Goal: Task Accomplishment & Management: Complete application form

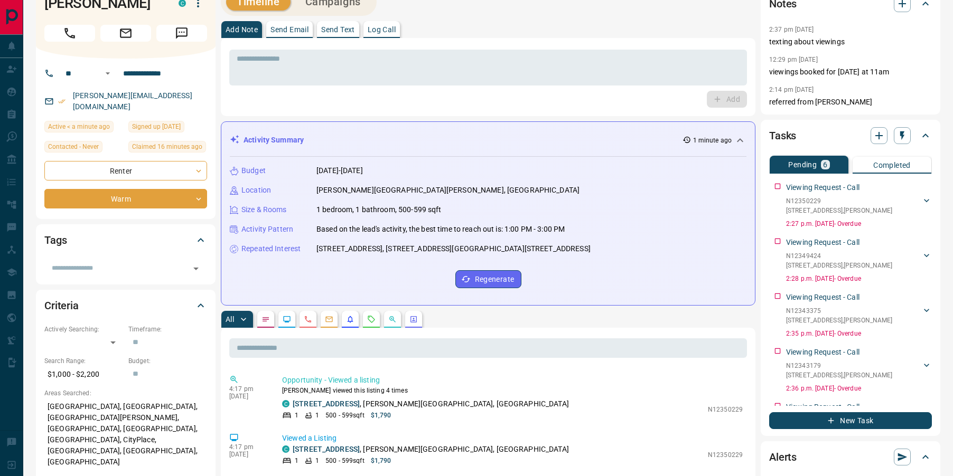
scroll to position [25, 0]
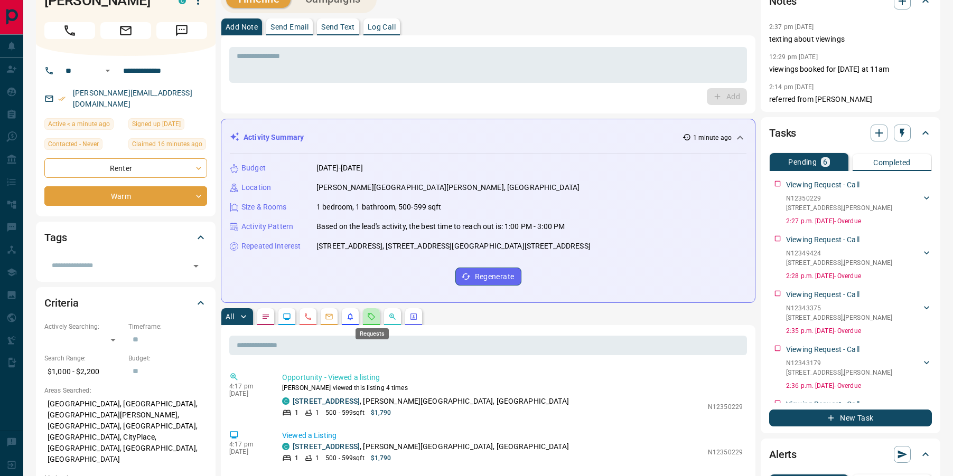
click at [373, 318] on icon "Requests" at bounding box center [371, 316] width 7 height 7
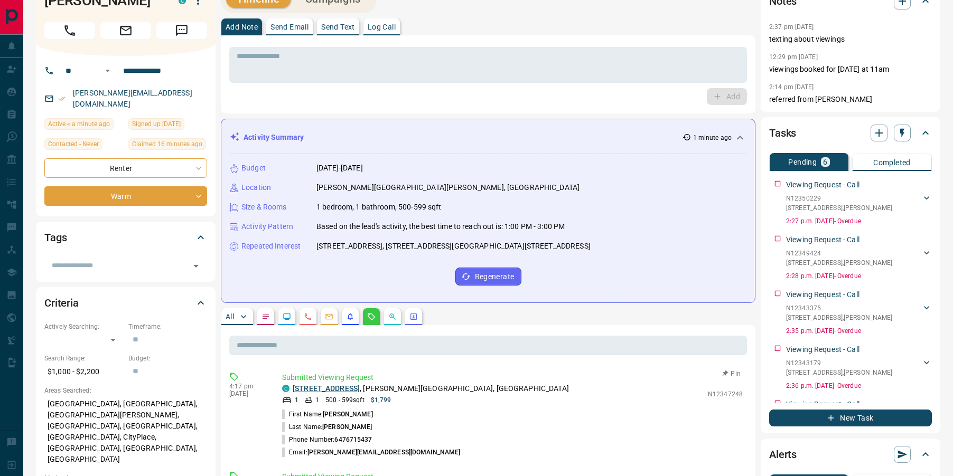
click at [360, 390] on link "[STREET_ADDRESS]" at bounding box center [326, 388] width 67 height 8
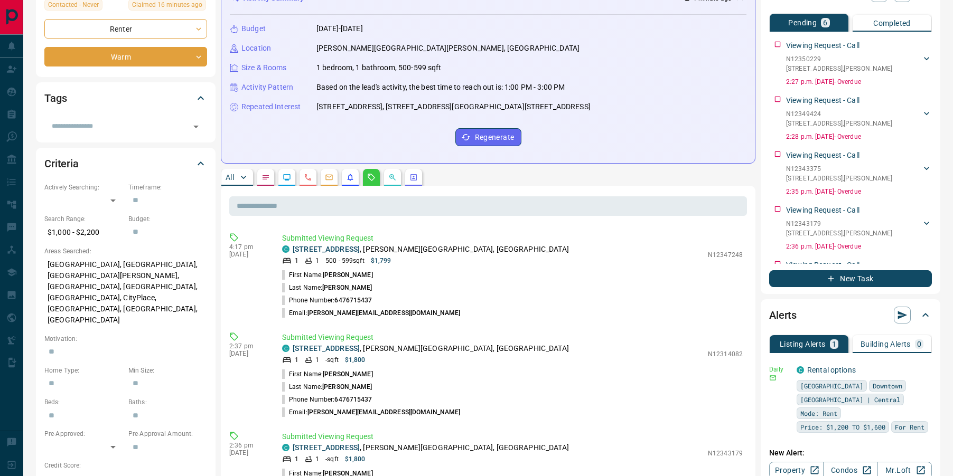
scroll to position [172, 0]
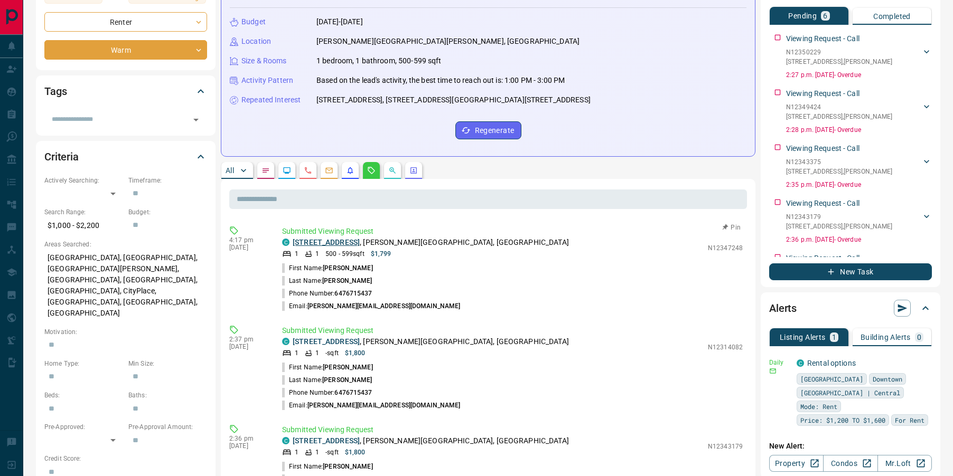
click at [360, 242] on link "[STREET_ADDRESS]" at bounding box center [326, 242] width 67 height 8
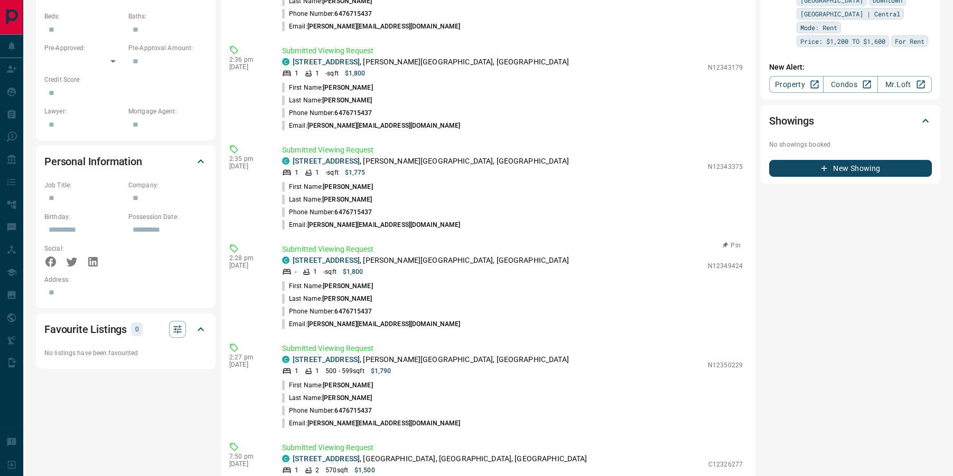
scroll to position [565, 0]
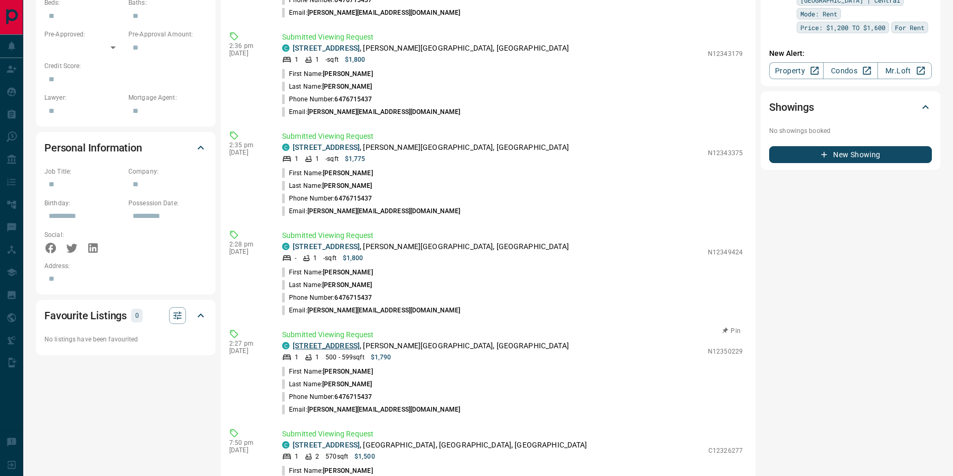
click at [360, 345] on link "[STREET_ADDRESS]" at bounding box center [326, 346] width 67 height 8
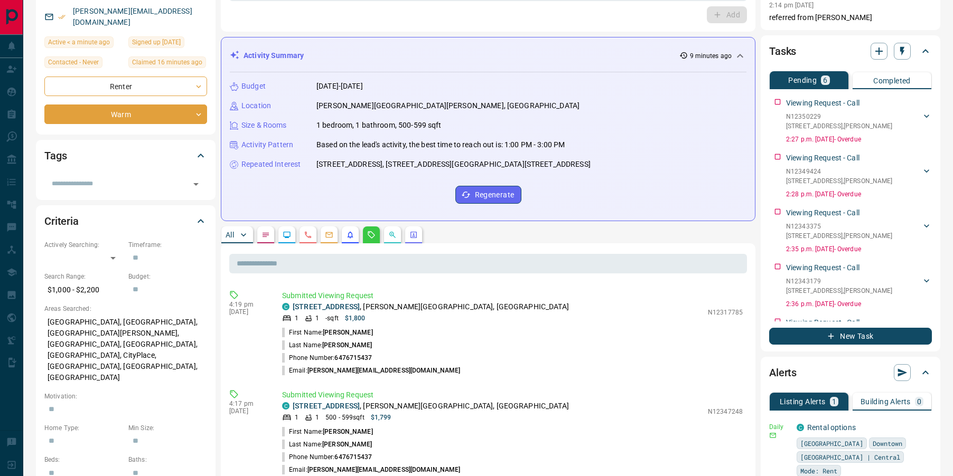
scroll to position [0, 0]
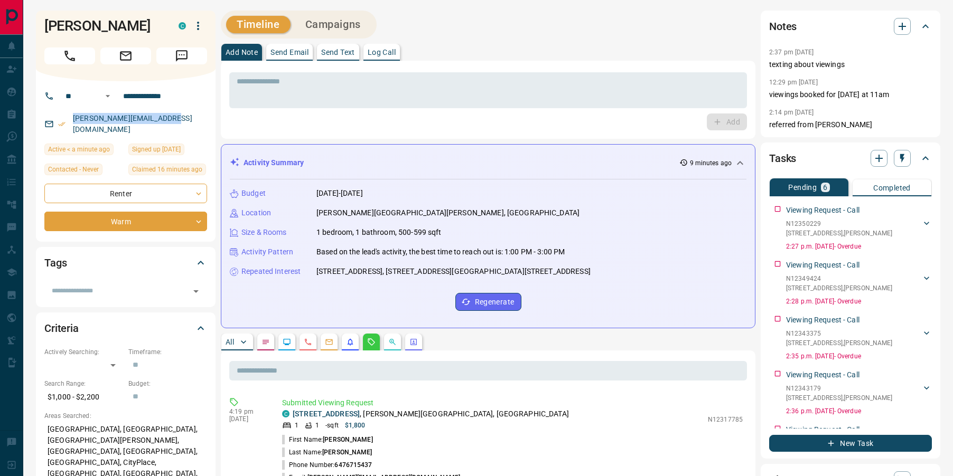
drag, startPoint x: 194, startPoint y: 119, endPoint x: 70, endPoint y: 117, distance: 124.1
click at [70, 117] on div "[PERSON_NAME][EMAIL_ADDRESS][DOMAIN_NAME]" at bounding box center [125, 124] width 163 height 29
copy link "[PERSON_NAME][EMAIL_ADDRESS][DOMAIN_NAME]"
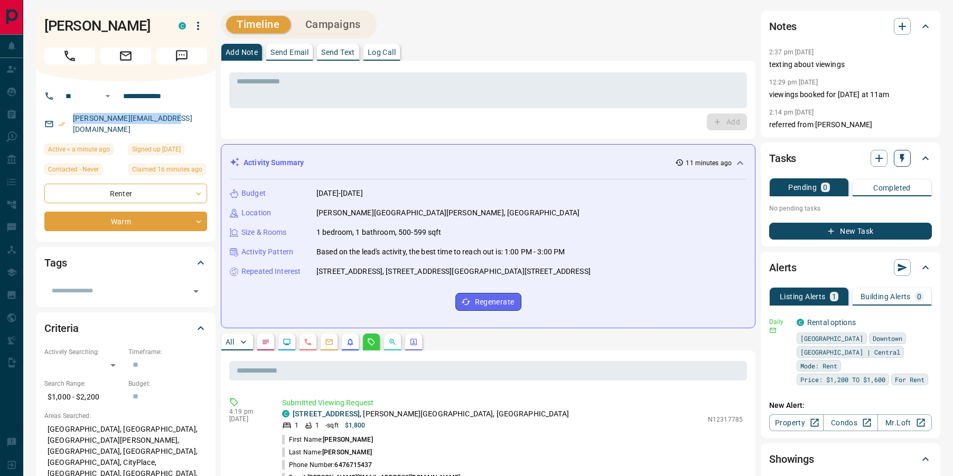
click at [904, 162] on icon "button" at bounding box center [902, 158] width 11 height 11
click at [869, 178] on li "1 Day Follow-Up" at bounding box center [875, 179] width 72 height 16
click at [524, 81] on textarea at bounding box center [488, 90] width 503 height 27
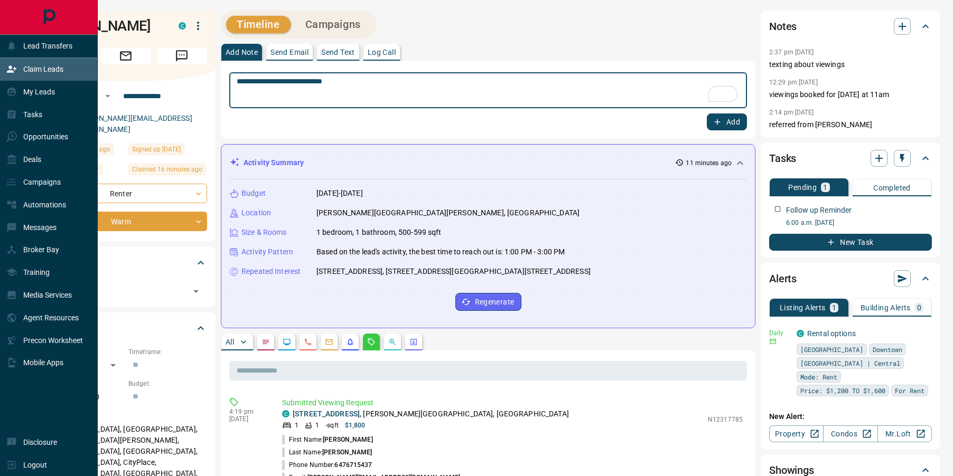
type textarea "**********"
click at [25, 69] on p "Claim Leads" at bounding box center [43, 69] width 40 height 8
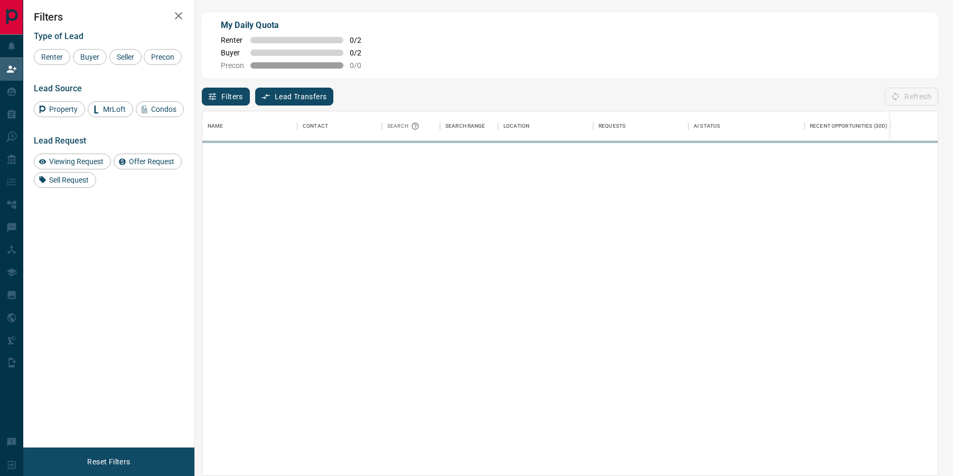
scroll to position [364, 735]
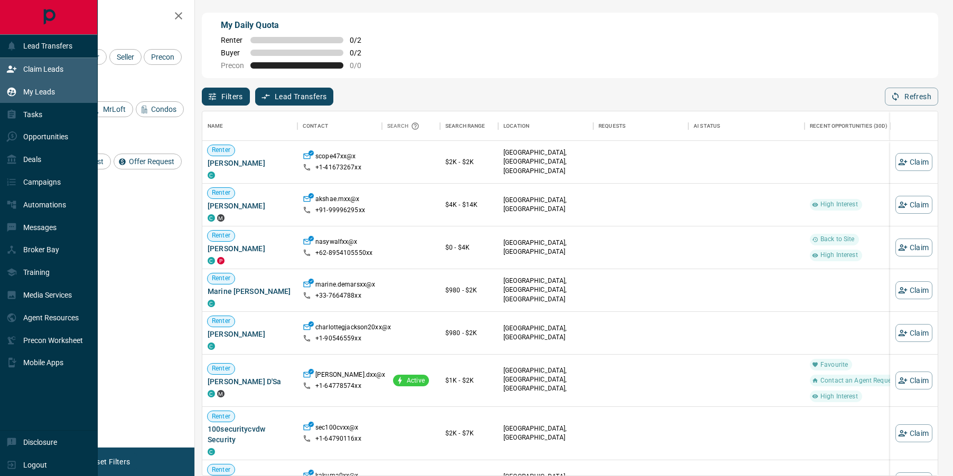
click at [11, 88] on icon at bounding box center [11, 92] width 9 height 9
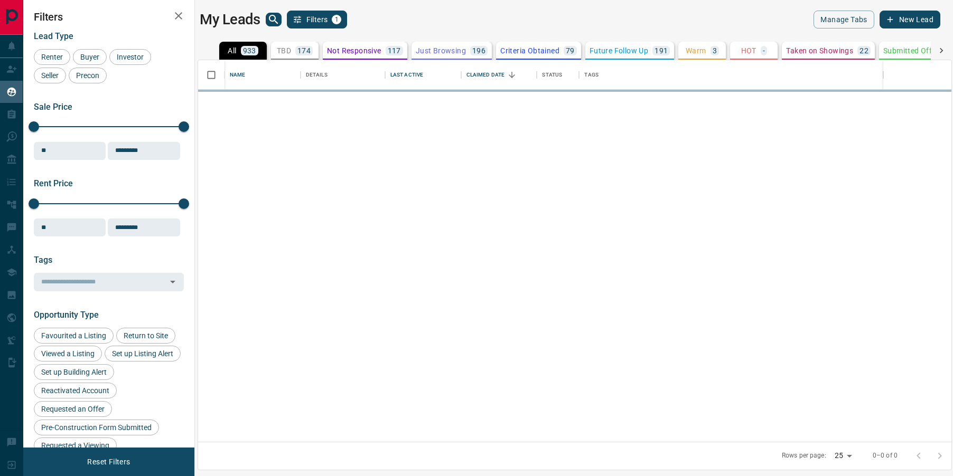
click at [909, 17] on button "New Lead" at bounding box center [909, 20] width 61 height 18
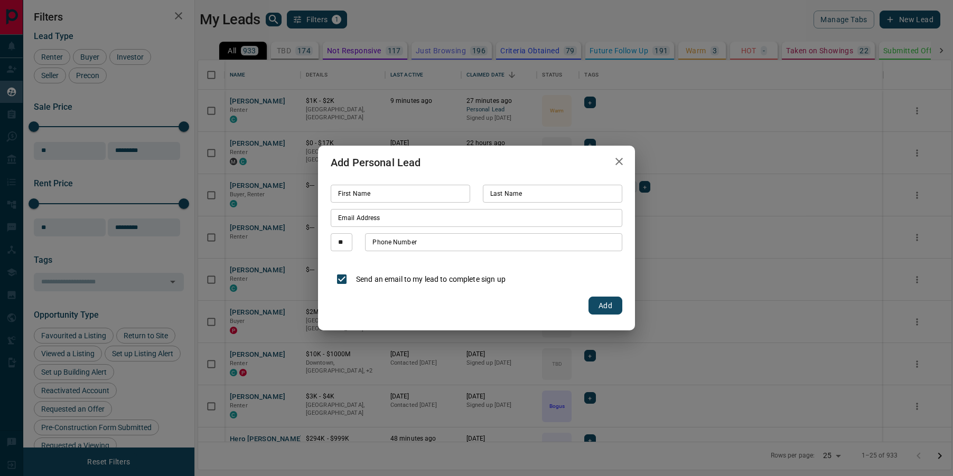
scroll to position [382, 753]
click at [470, 194] on div at bounding box center [470, 194] width 0 height 0
click at [387, 195] on input "First Name" at bounding box center [400, 194] width 139 height 18
type input "*******"
type input "******"
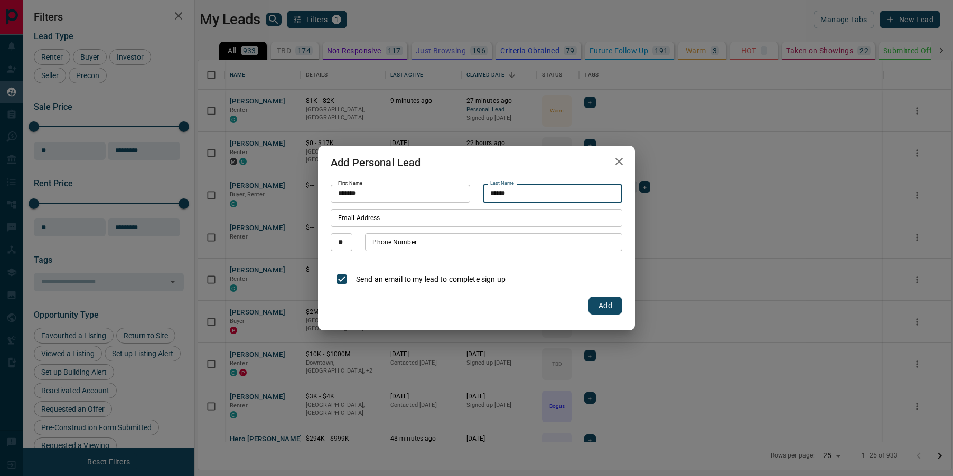
click at [388, 221] on input "Email Address" at bounding box center [477, 218] width 292 height 18
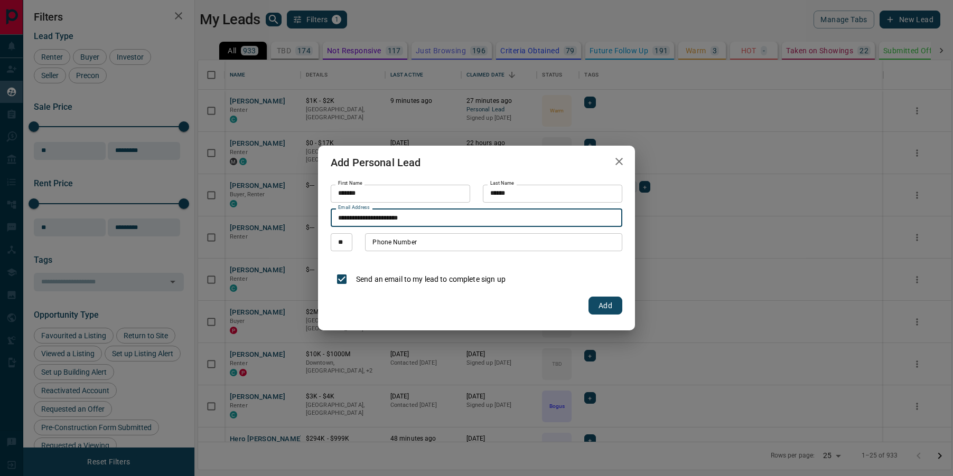
type input "**********"
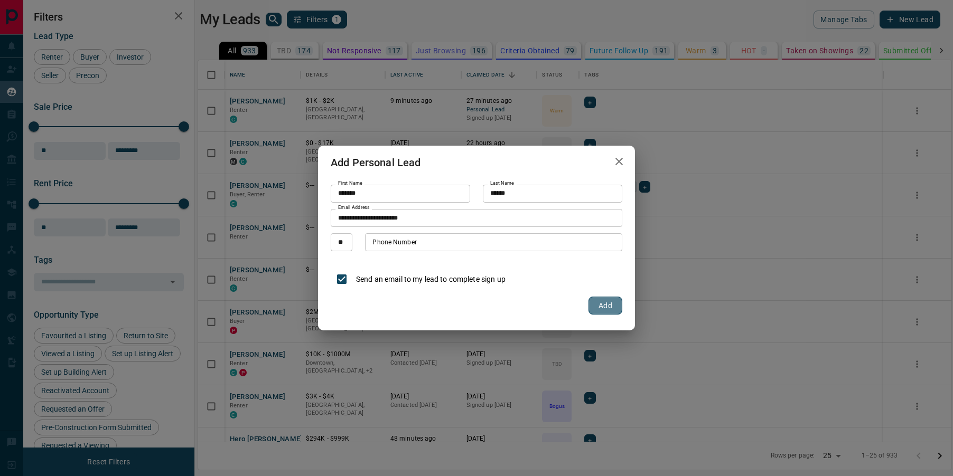
click at [607, 307] on button "Add" at bounding box center [605, 306] width 34 height 18
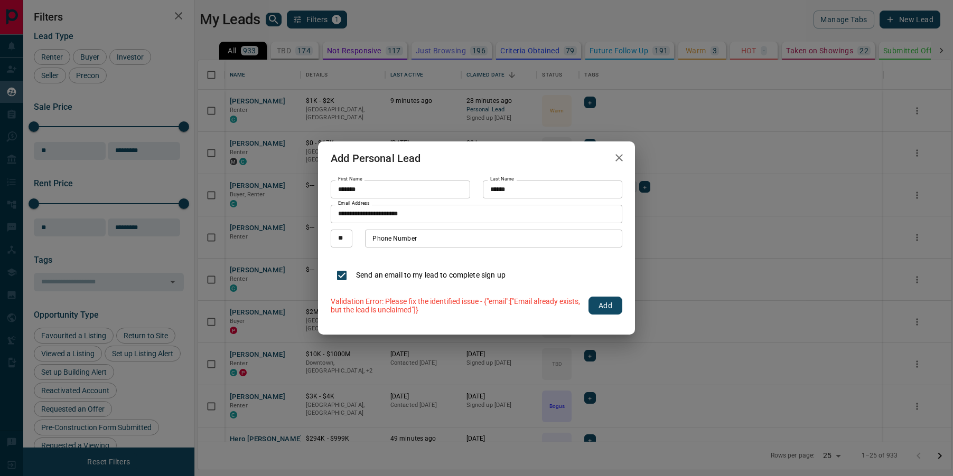
click at [410, 212] on input "**********" at bounding box center [477, 214] width 292 height 18
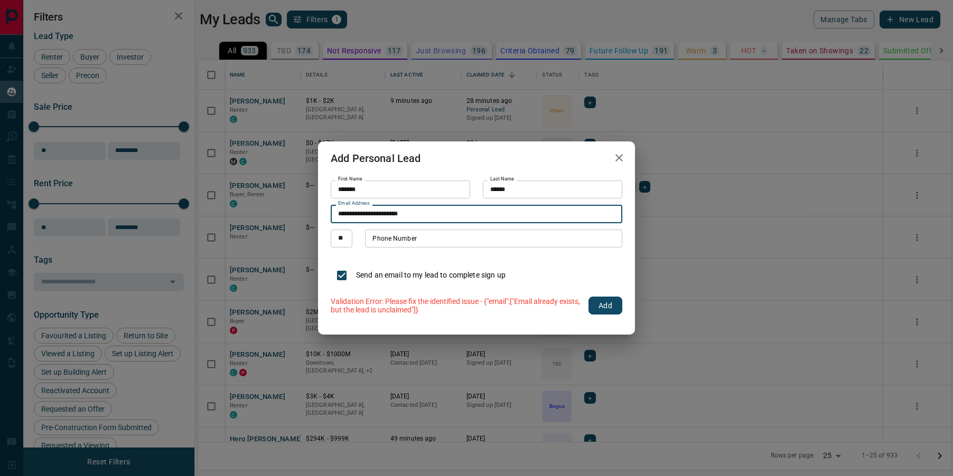
click at [410, 212] on input "**********" at bounding box center [477, 214] width 292 height 18
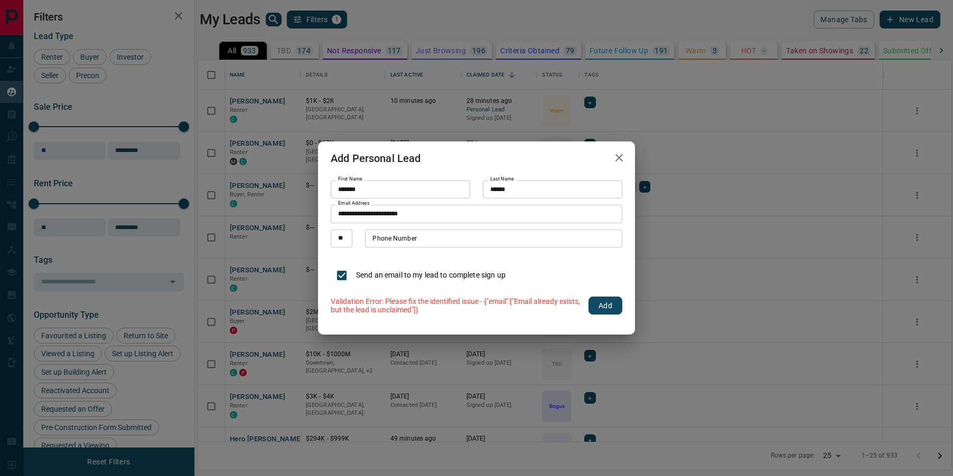
click at [615, 156] on icon "button" at bounding box center [619, 158] width 13 height 13
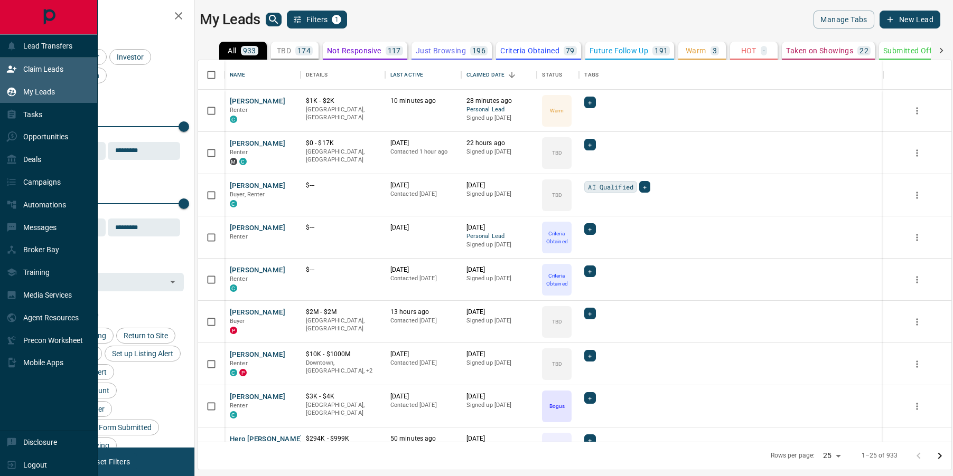
click at [25, 74] on div "Claim Leads" at bounding box center [34, 69] width 57 height 17
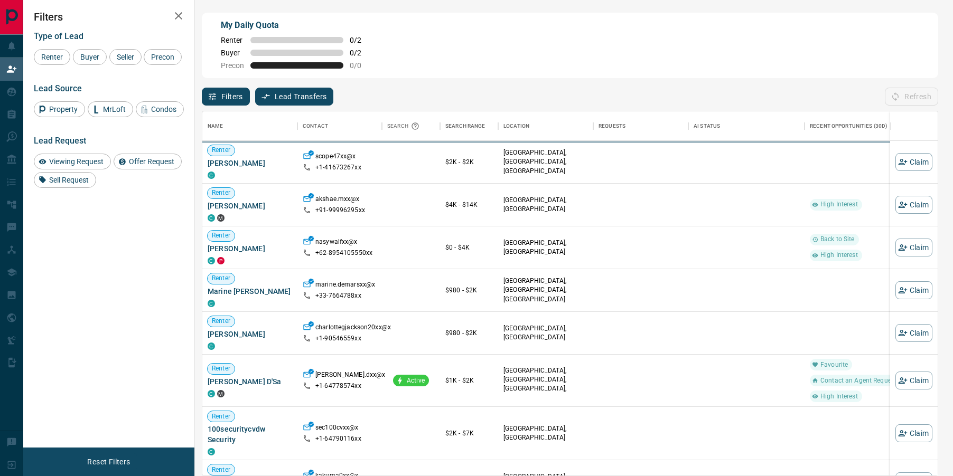
scroll to position [364, 735]
